Goal: Information Seeking & Learning: Learn about a topic

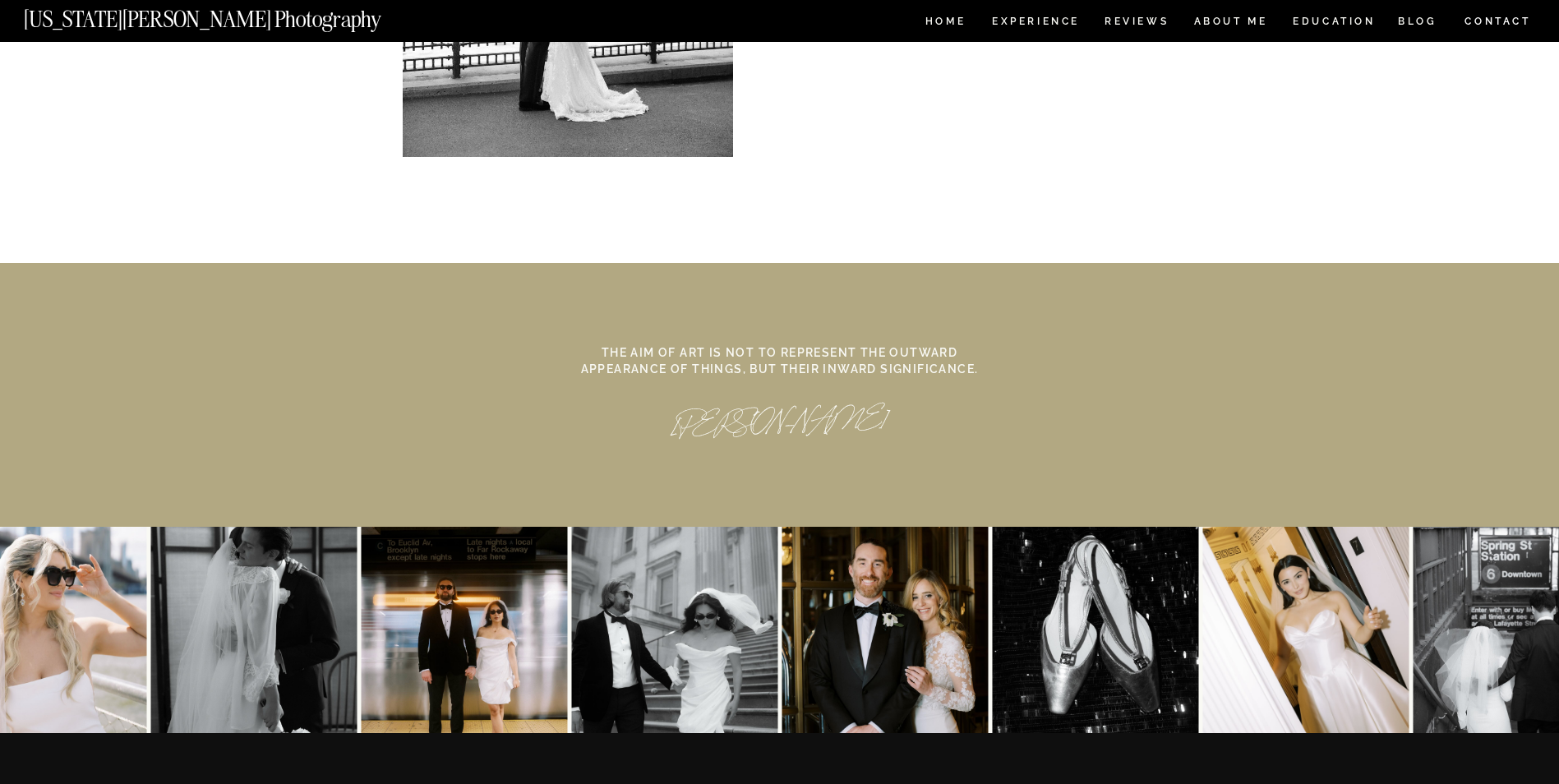
scroll to position [7544, 0]
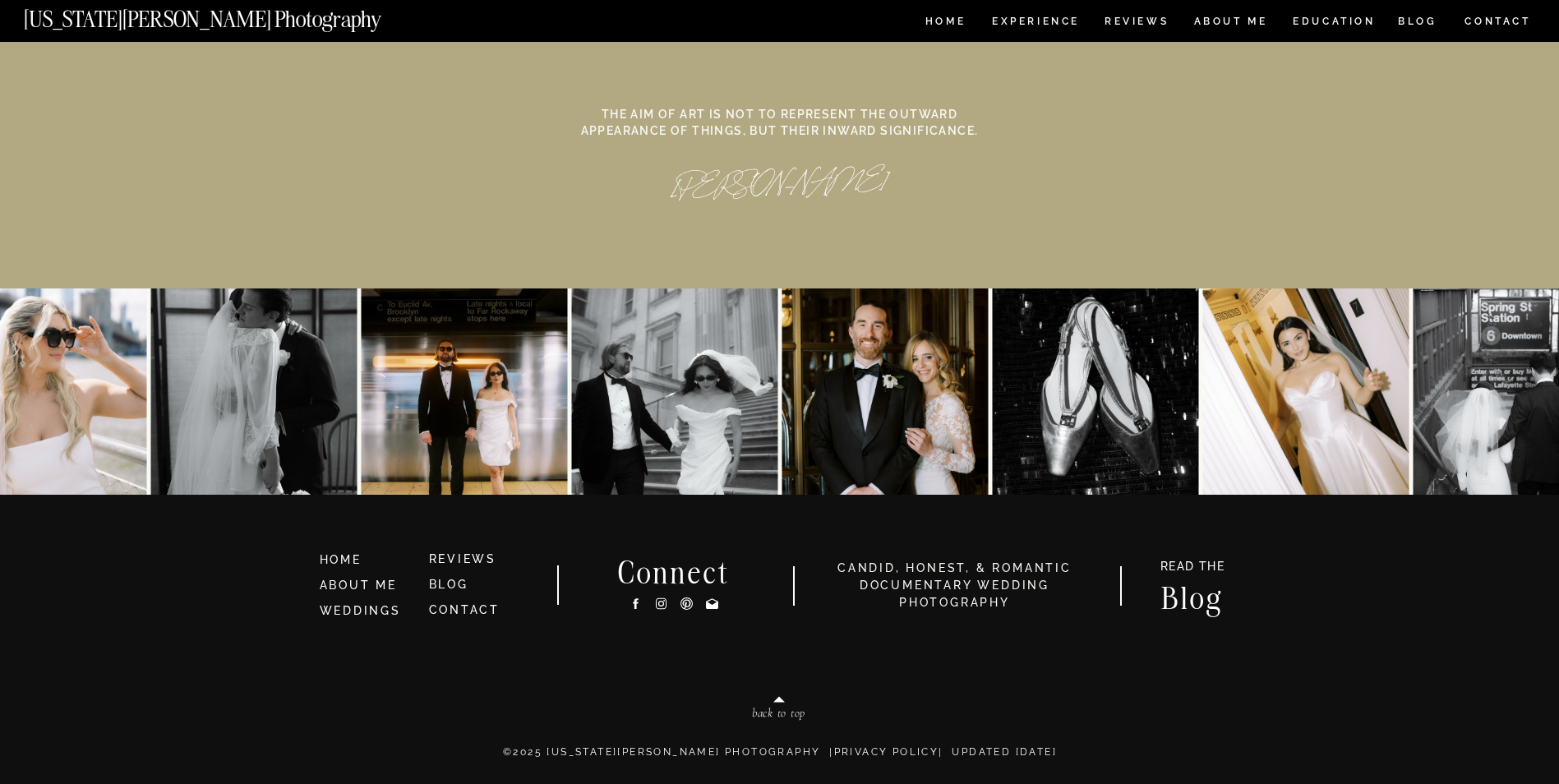
click at [1186, 584] on h3 "Blog" at bounding box center [1192, 596] width 95 height 25
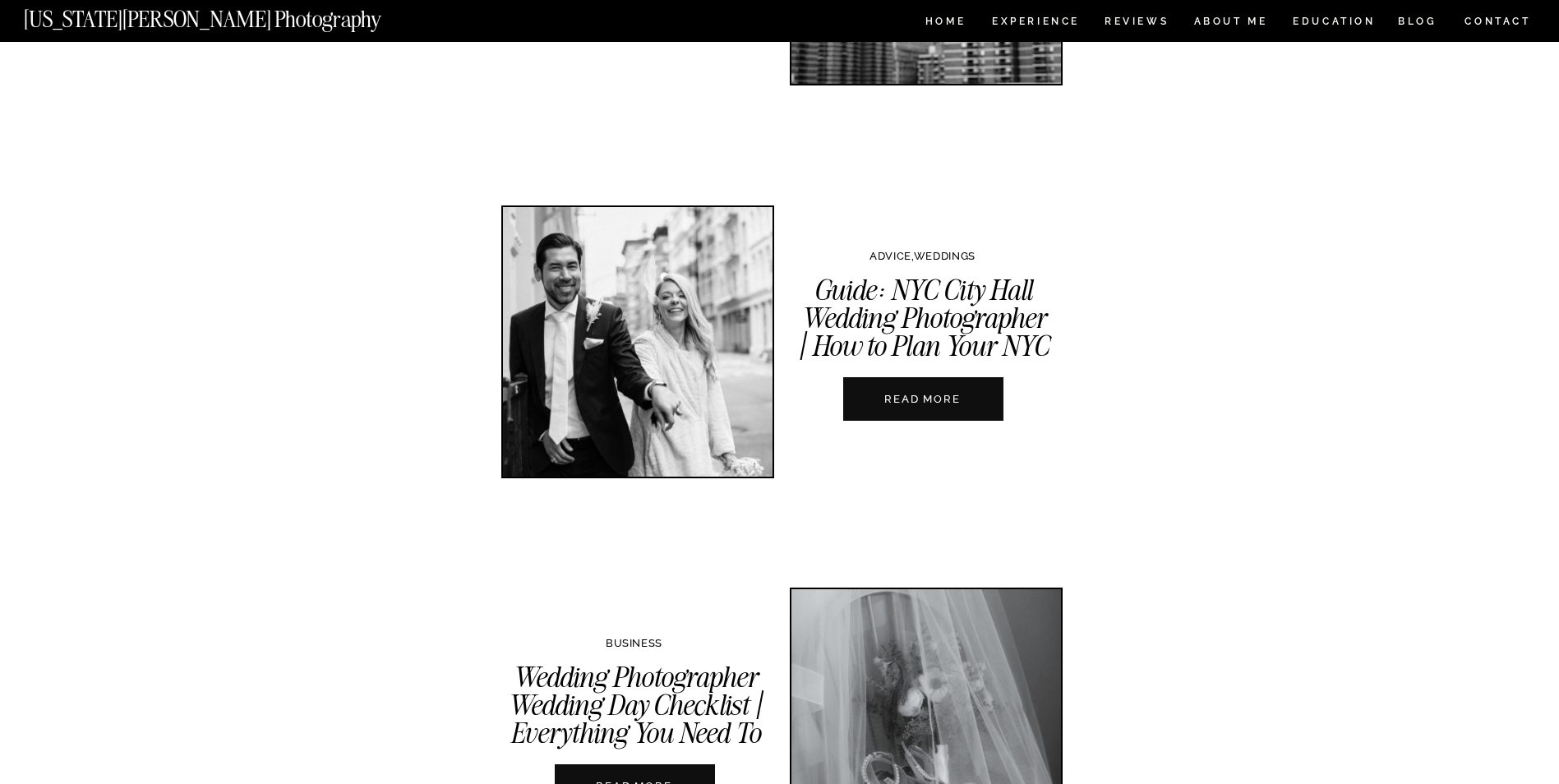
scroll to position [1890, 0]
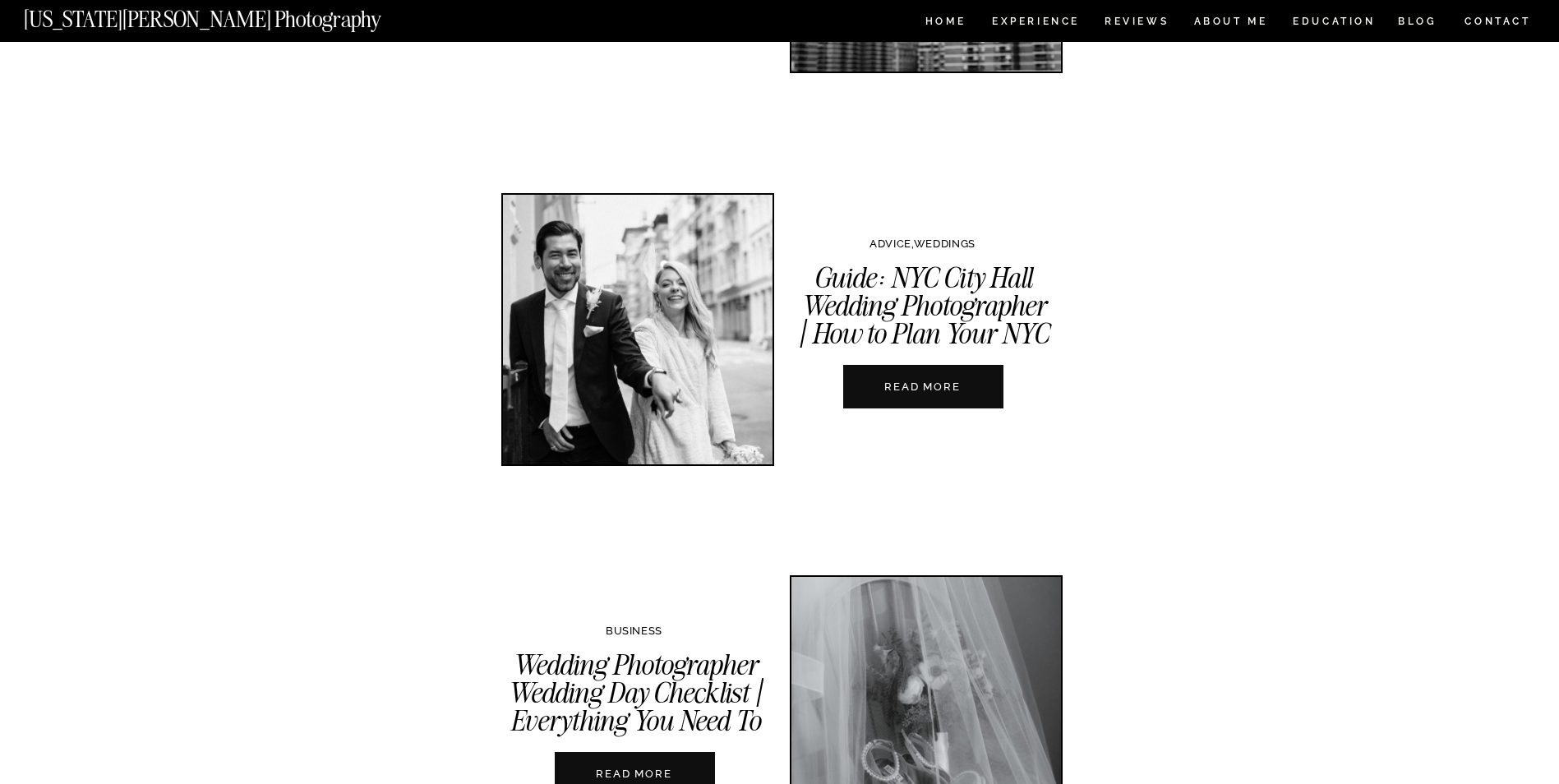
click at [962, 390] on nav "READ MORE" at bounding box center [923, 386] width 183 height 15
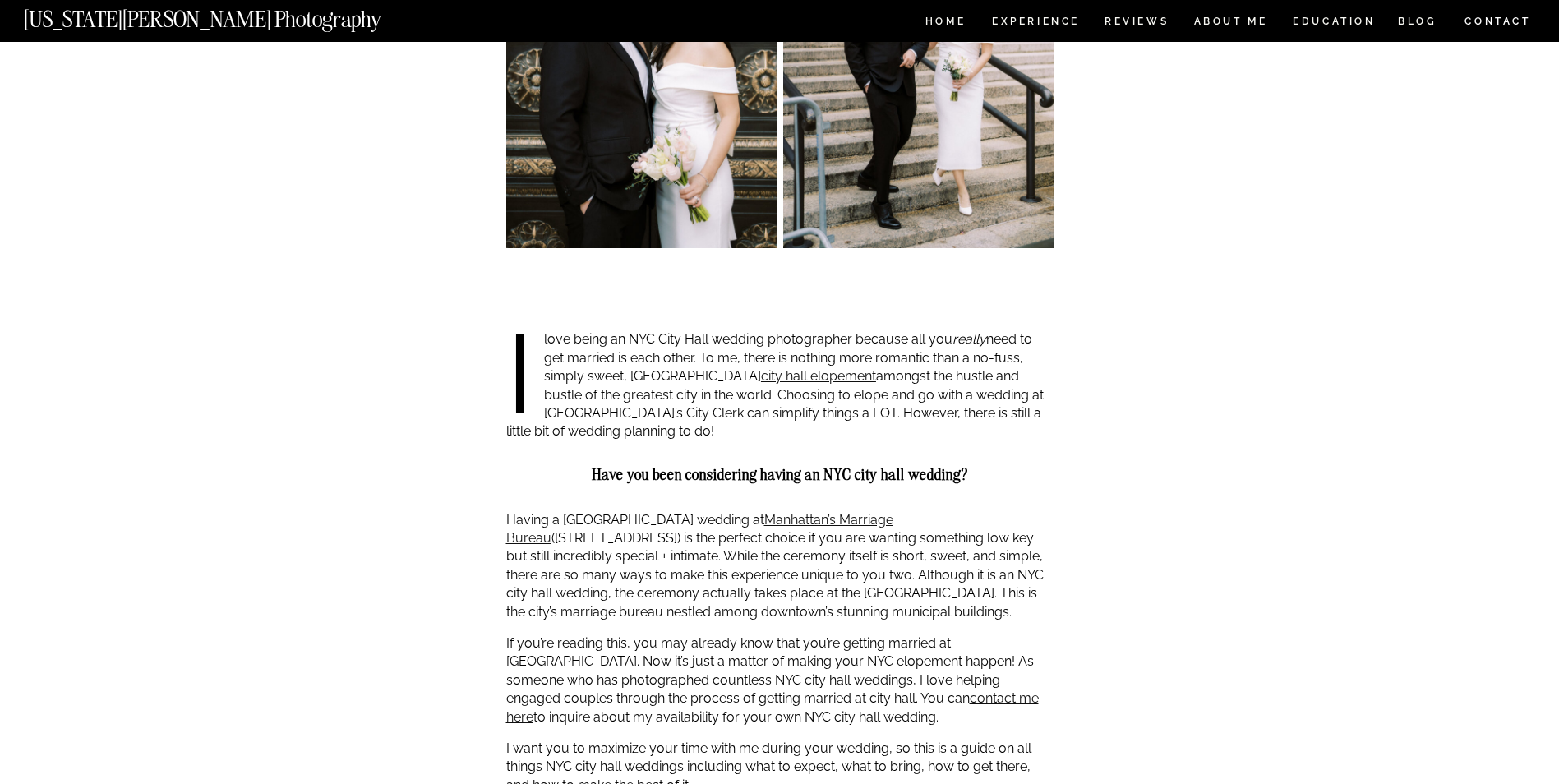
scroll to position [986, 0]
